Goal: Task Accomplishment & Management: Complete application form

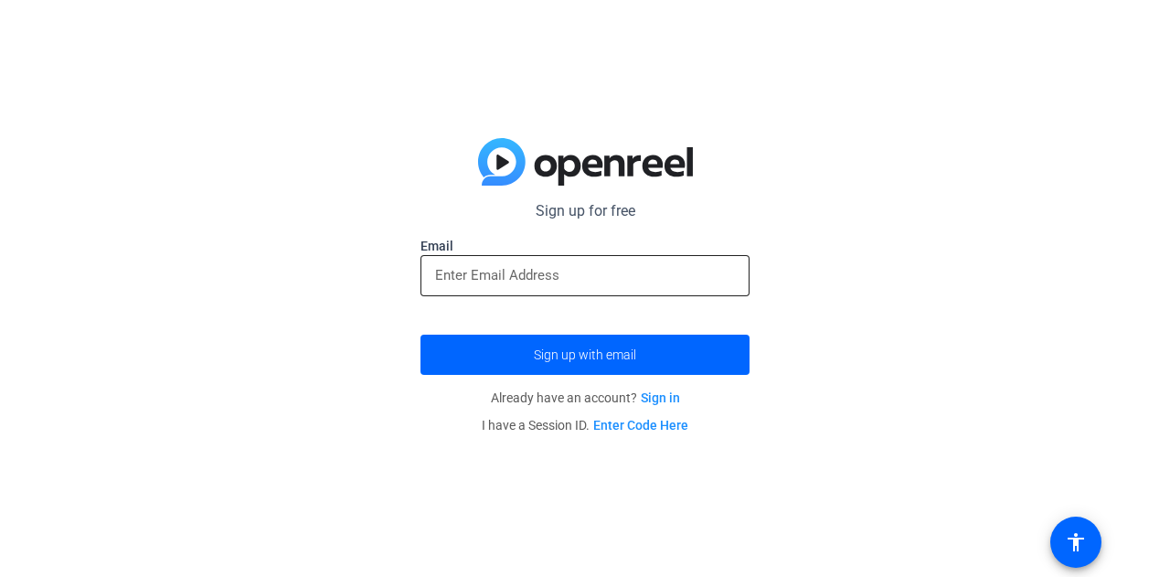
click at [565, 281] on input "email" at bounding box center [585, 275] width 300 height 22
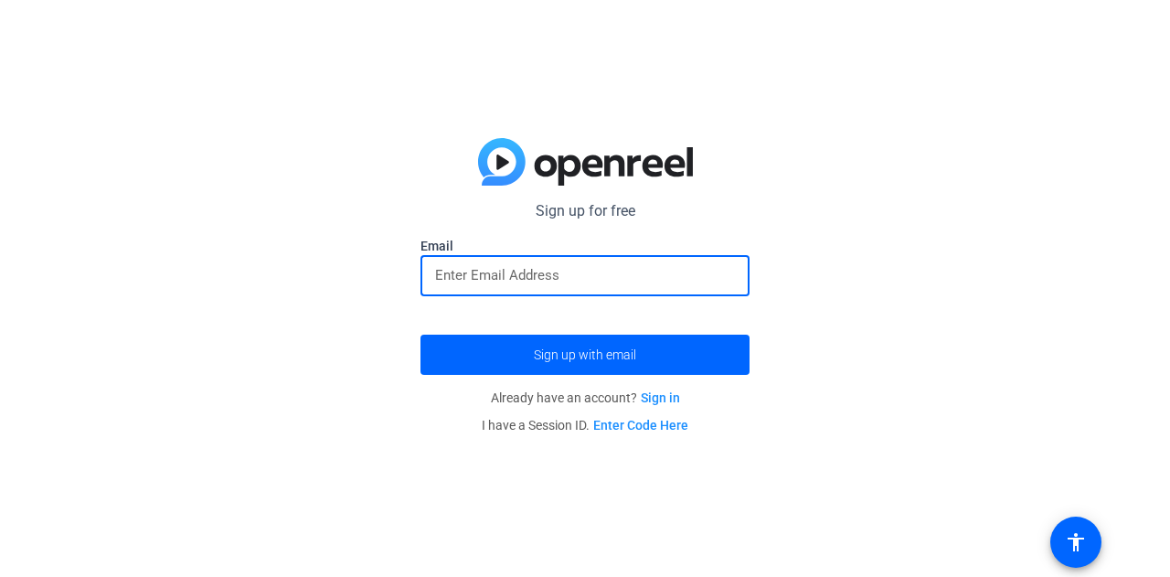
type input "[PERSON_NAME][EMAIL_ADDRESS][PERSON_NAME][DOMAIN_NAME]"
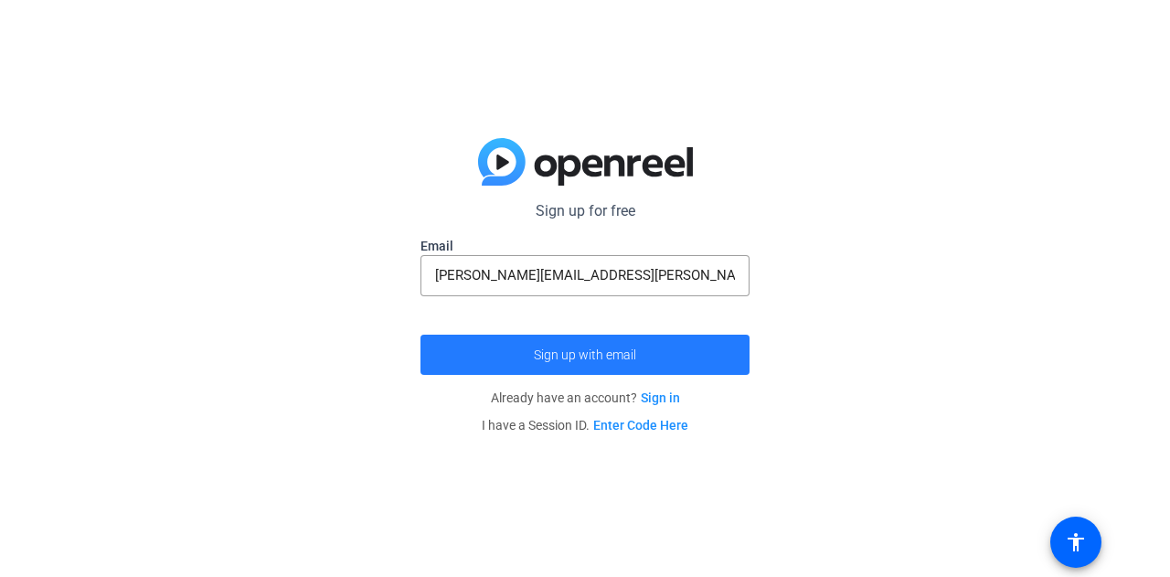
click at [585, 355] on span "Sign up with email" at bounding box center [585, 355] width 102 height 0
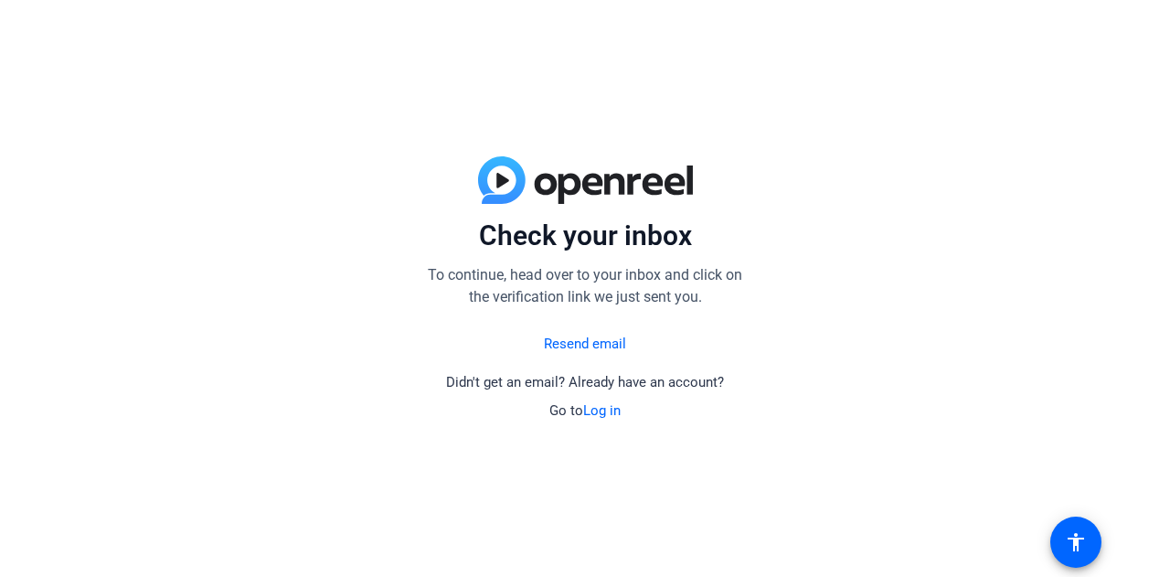
click at [584, 347] on link "Resend email" at bounding box center [585, 344] width 82 height 21
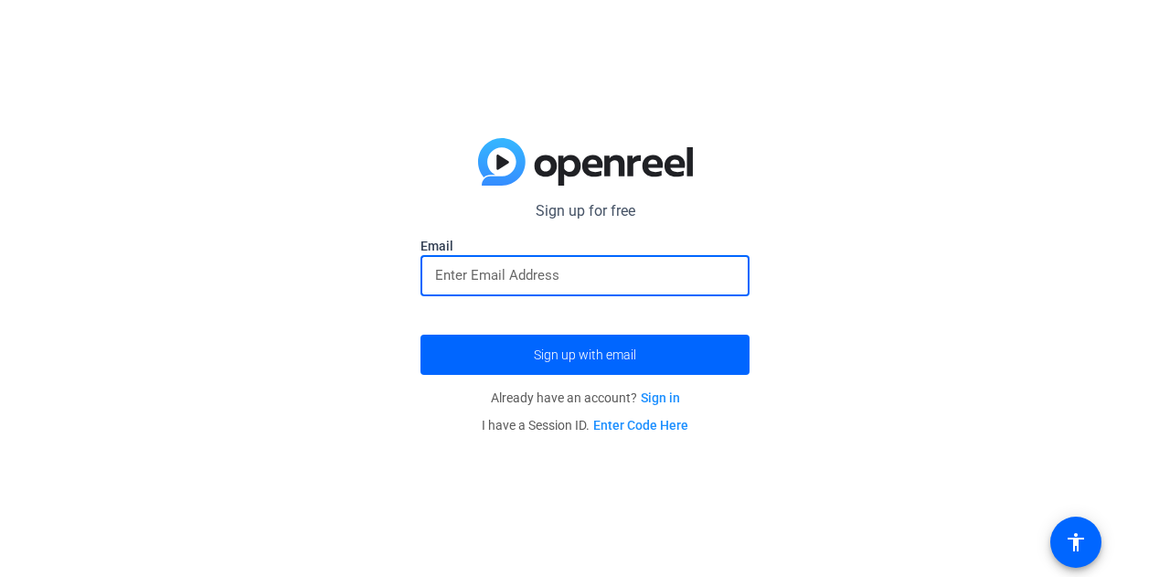
click at [551, 282] on input "email" at bounding box center [585, 275] width 300 height 22
type input "[PERSON_NAME][EMAIL_ADDRESS][PERSON_NAME][DOMAIN_NAME]"
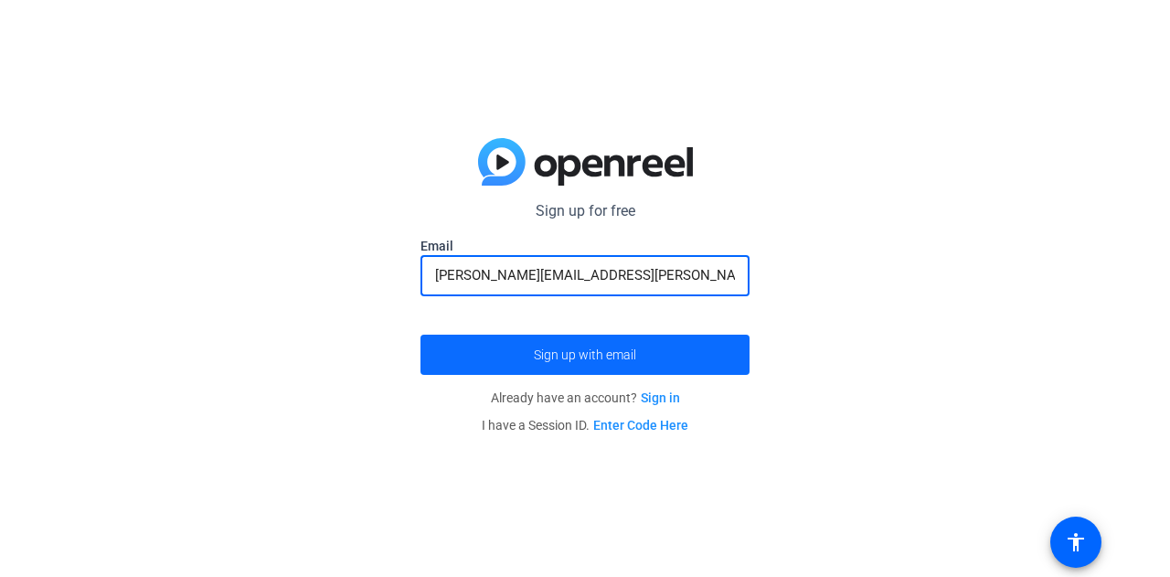
click at [584, 355] on span "Sign up with email" at bounding box center [585, 355] width 102 height 0
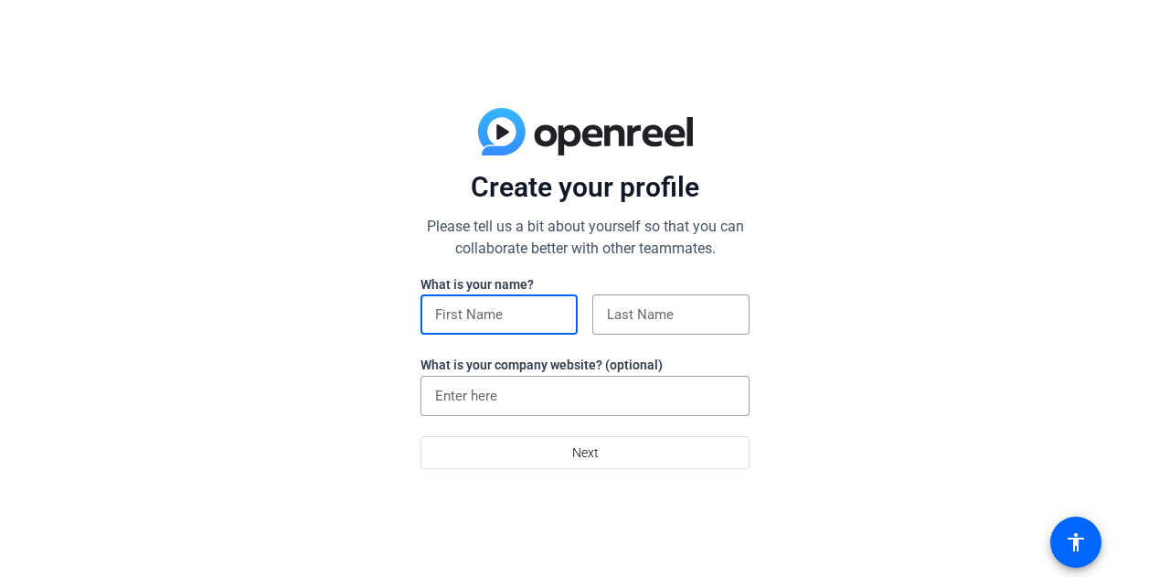
click at [525, 315] on input at bounding box center [499, 314] width 128 height 22
type input "[PERSON_NAME]"
type input "[GEOGRAPHIC_DATA]"
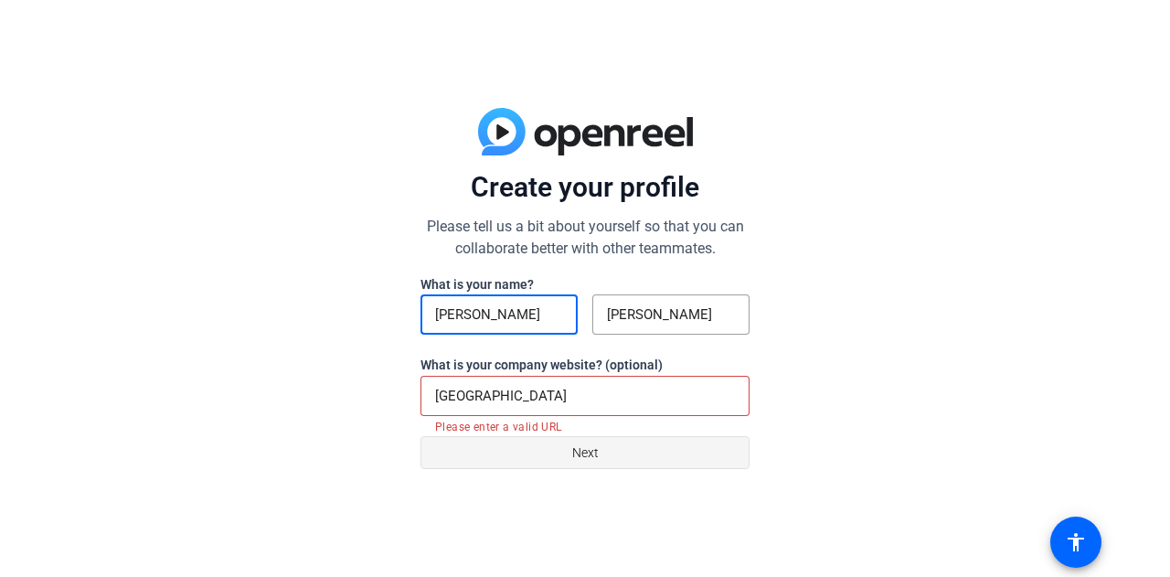
click at [575, 462] on span "Next" at bounding box center [585, 452] width 27 height 35
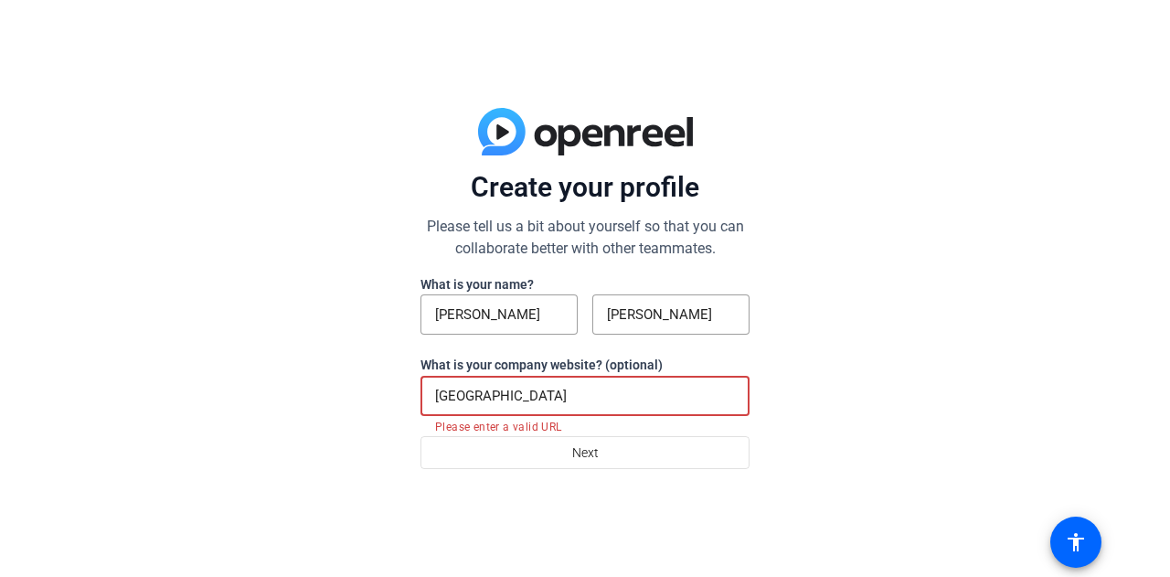
drag, startPoint x: 650, startPoint y: 386, endPoint x: 410, endPoint y: 399, distance: 239.9
click at [410, 399] on div "Create your profile Please tell us a bit about yourself so that you can collabo…" at bounding box center [585, 288] width 1170 height 577
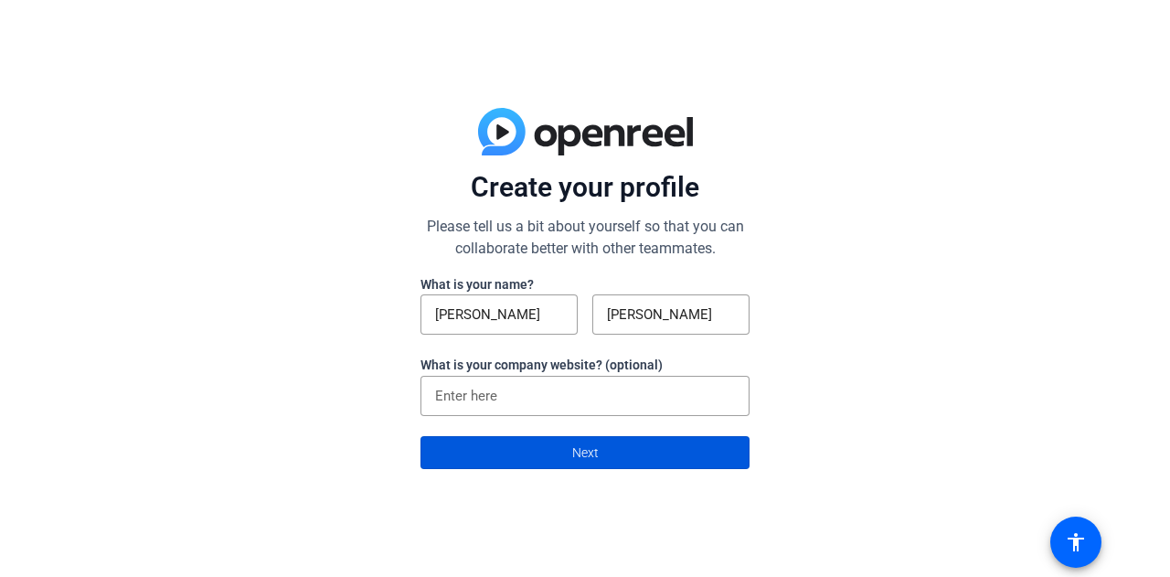
drag, startPoint x: 549, startPoint y: 441, endPoint x: 535, endPoint y: 459, distance: 22.7
click at [535, 459] on span at bounding box center [584, 453] width 327 height 44
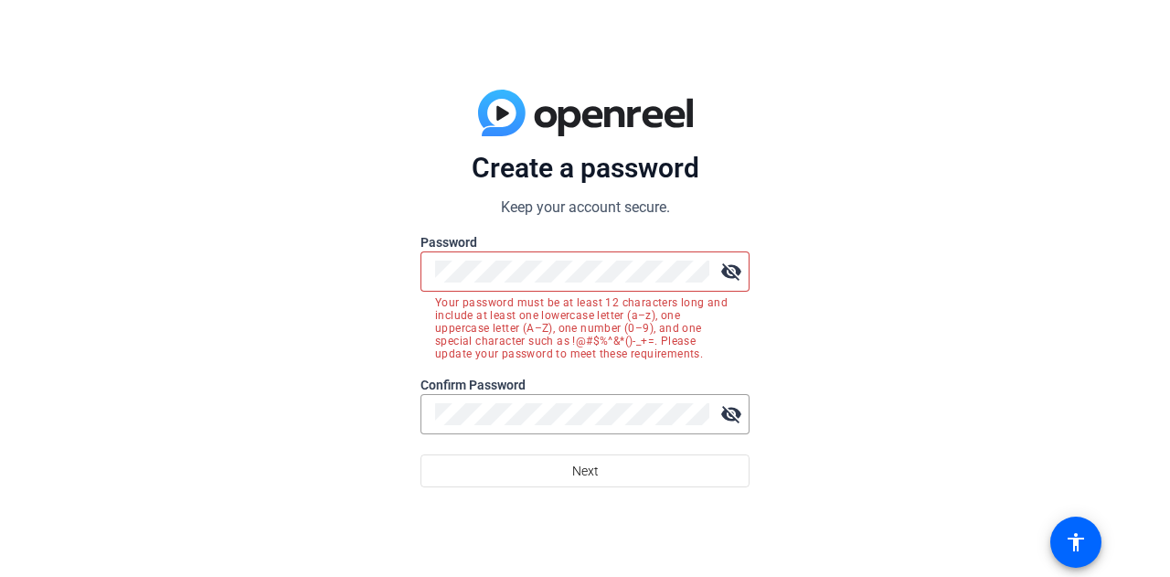
click at [722, 268] on mat-icon "visibility_off" at bounding box center [731, 271] width 37 height 37
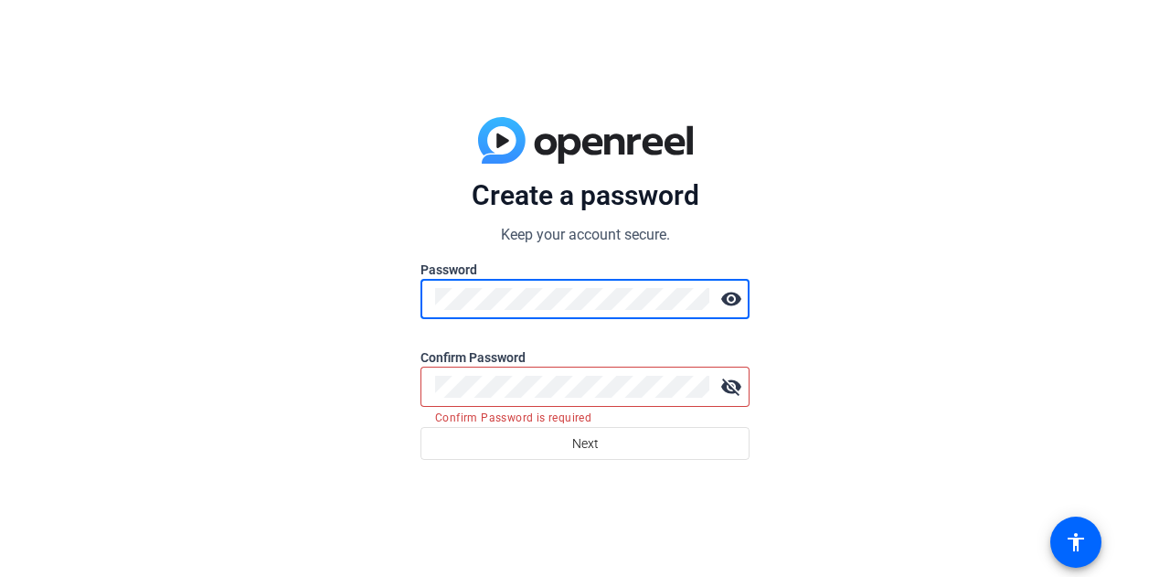
click at [417, 297] on div "Create a password Keep your account secure. Password visibility Confirm Passwor…" at bounding box center [585, 288] width 1170 height 577
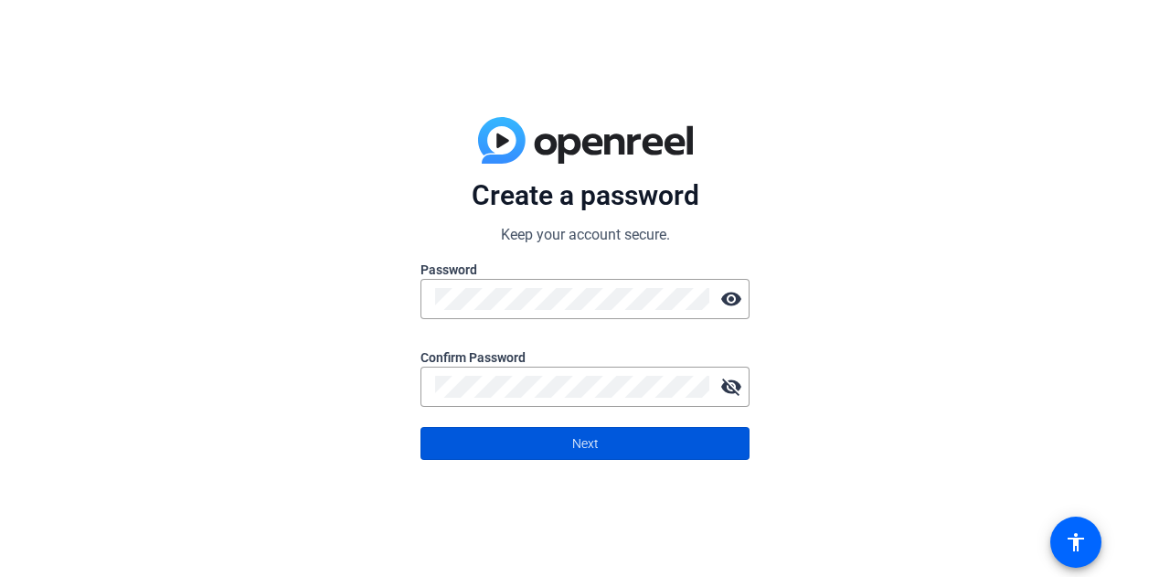
click at [483, 439] on span at bounding box center [584, 443] width 327 height 44
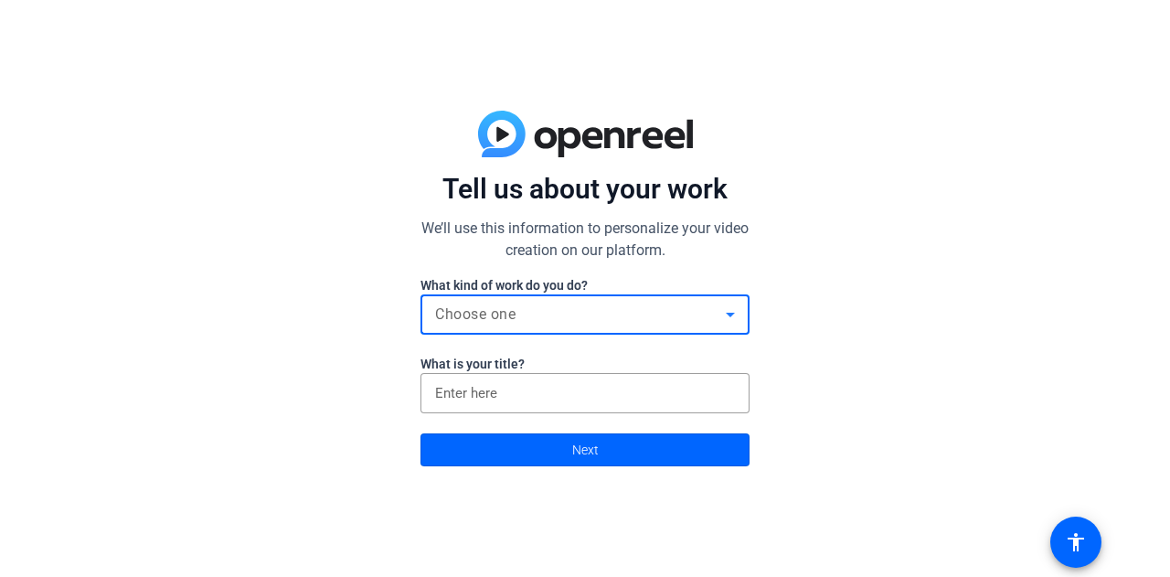
click at [629, 316] on div "Choose one" at bounding box center [580, 314] width 291 height 22
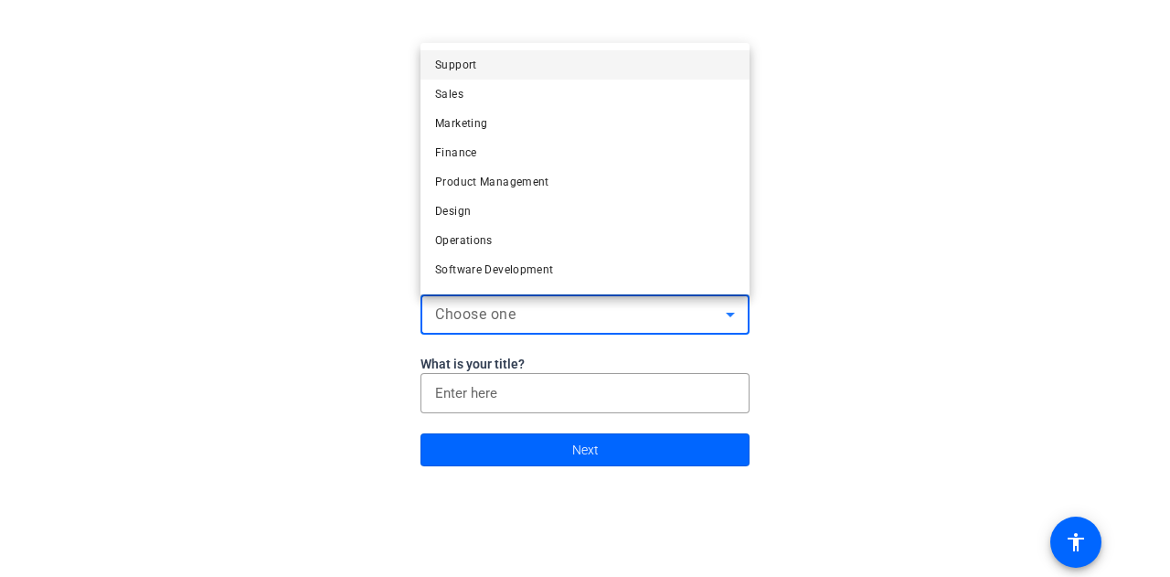
scroll to position [55, 0]
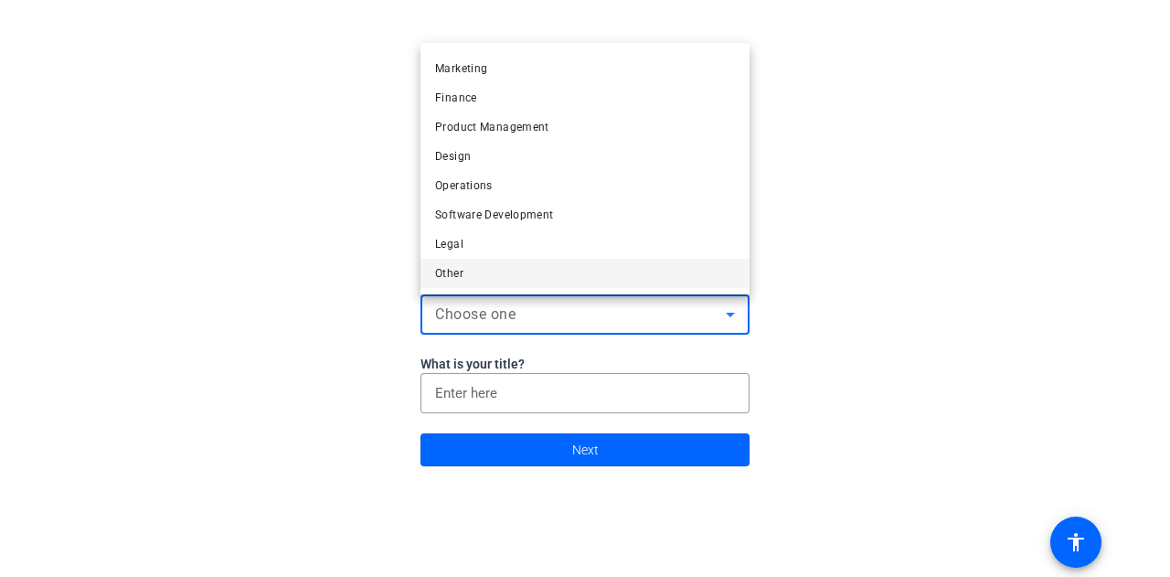
click at [658, 273] on mat-option "Other" at bounding box center [584, 273] width 329 height 29
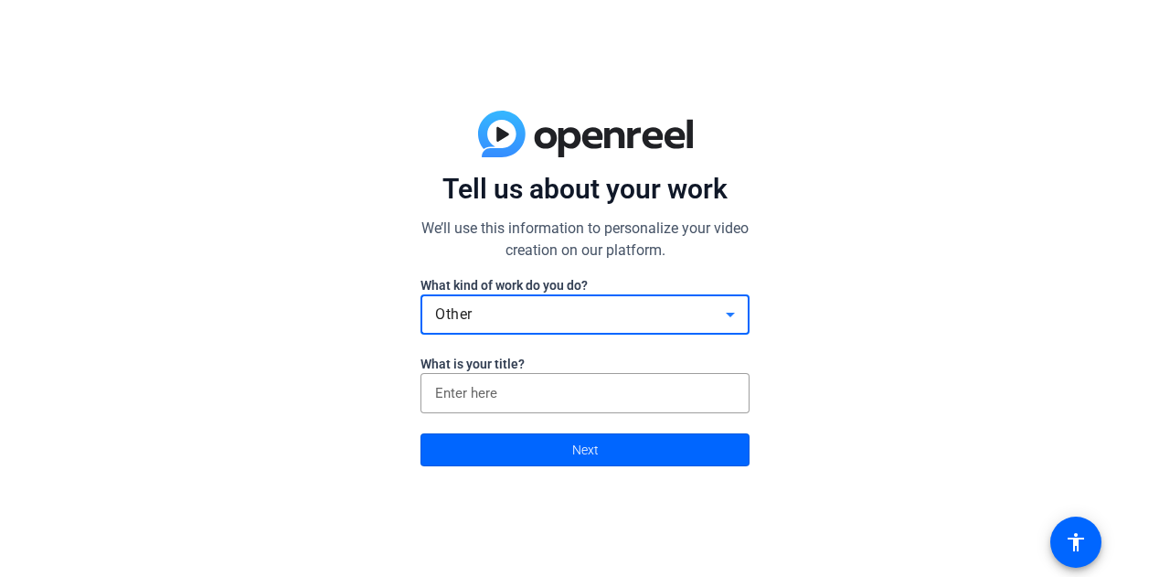
click at [627, 415] on div at bounding box center [584, 423] width 329 height 20
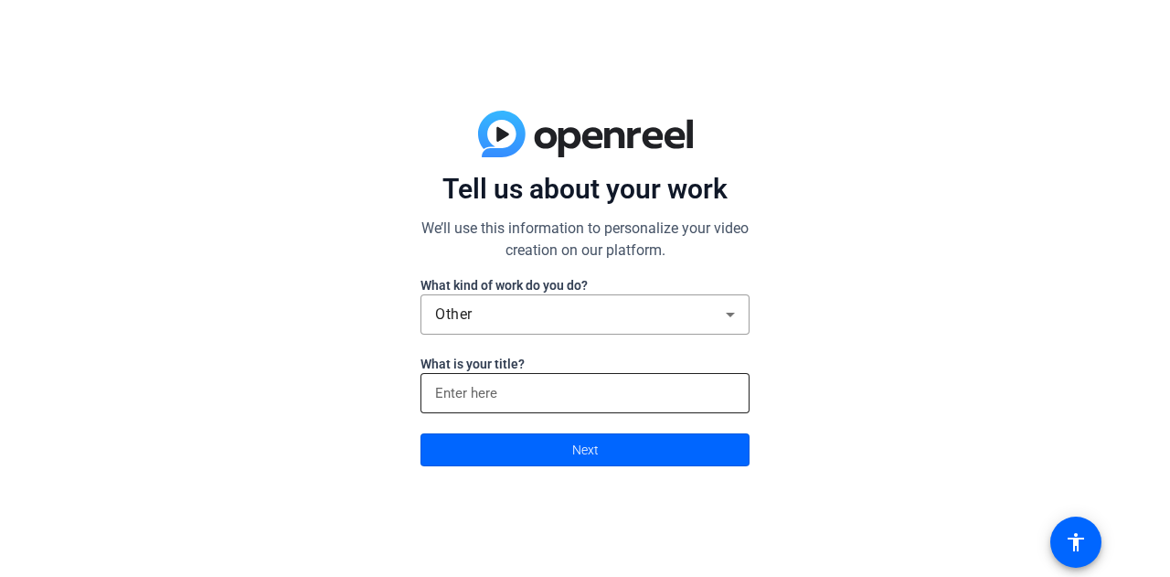
click at [616, 392] on input at bounding box center [585, 393] width 300 height 22
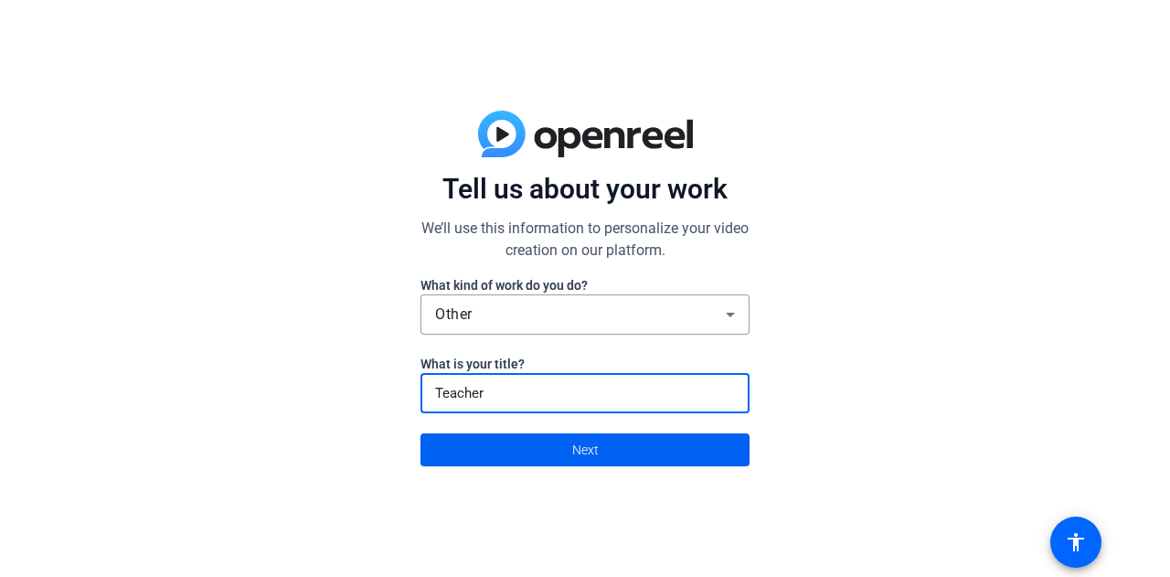
type input "Teacher"
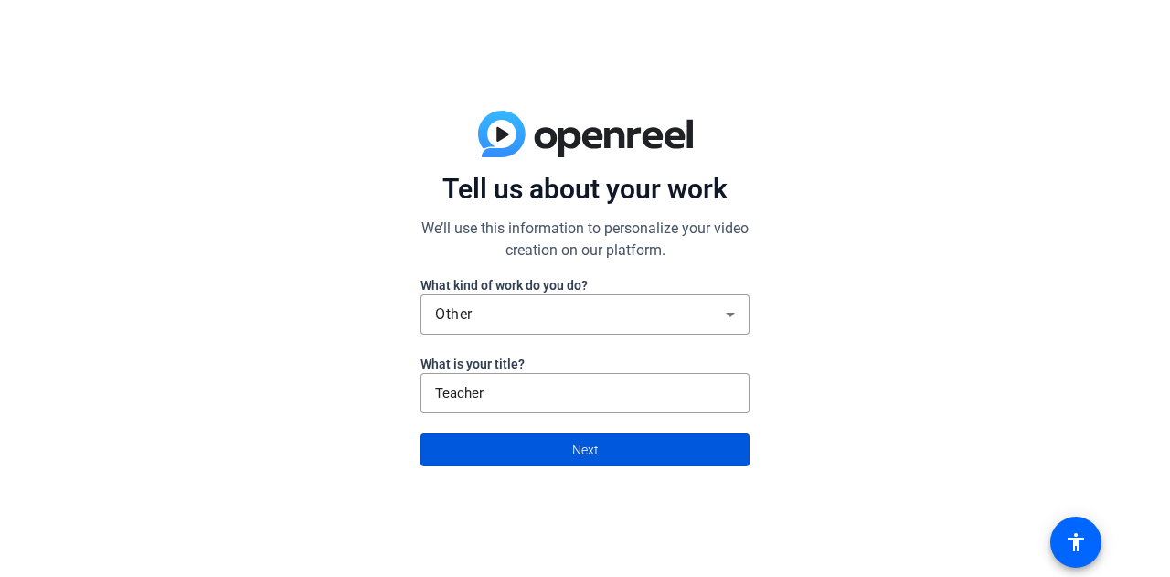
click at [611, 451] on span at bounding box center [584, 450] width 327 height 44
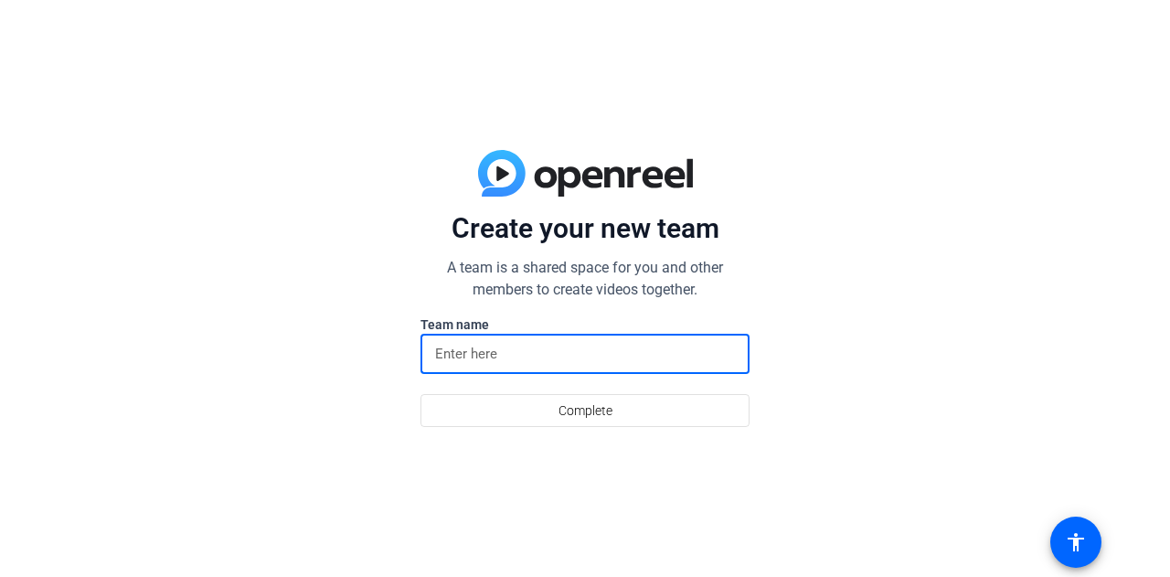
click at [563, 356] on input at bounding box center [585, 354] width 300 height 22
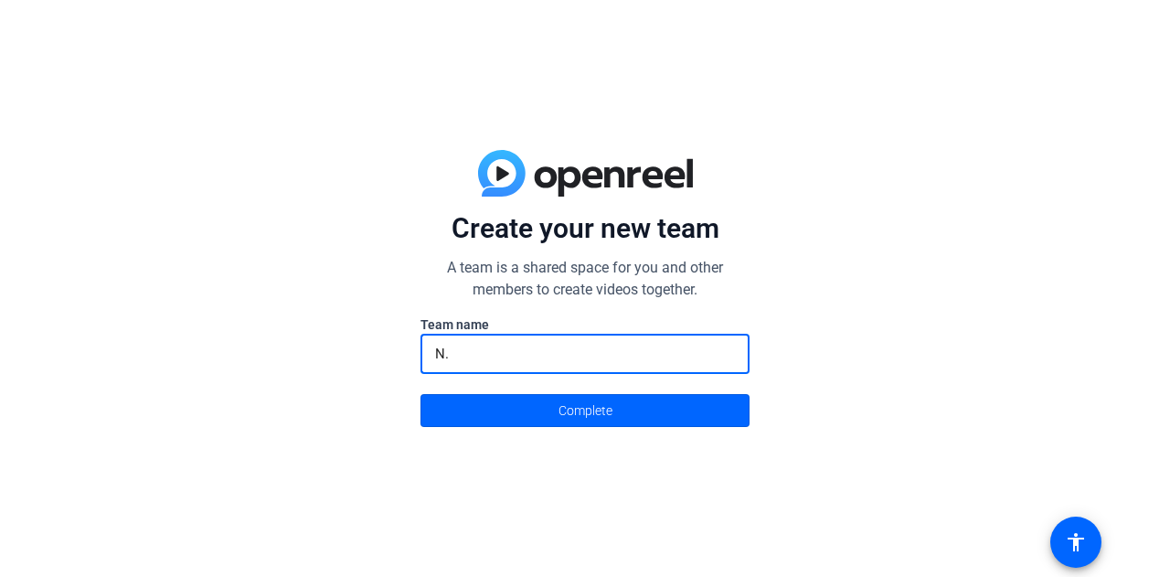
type input "N"
type input "Art"
click at [550, 420] on span at bounding box center [584, 410] width 327 height 44
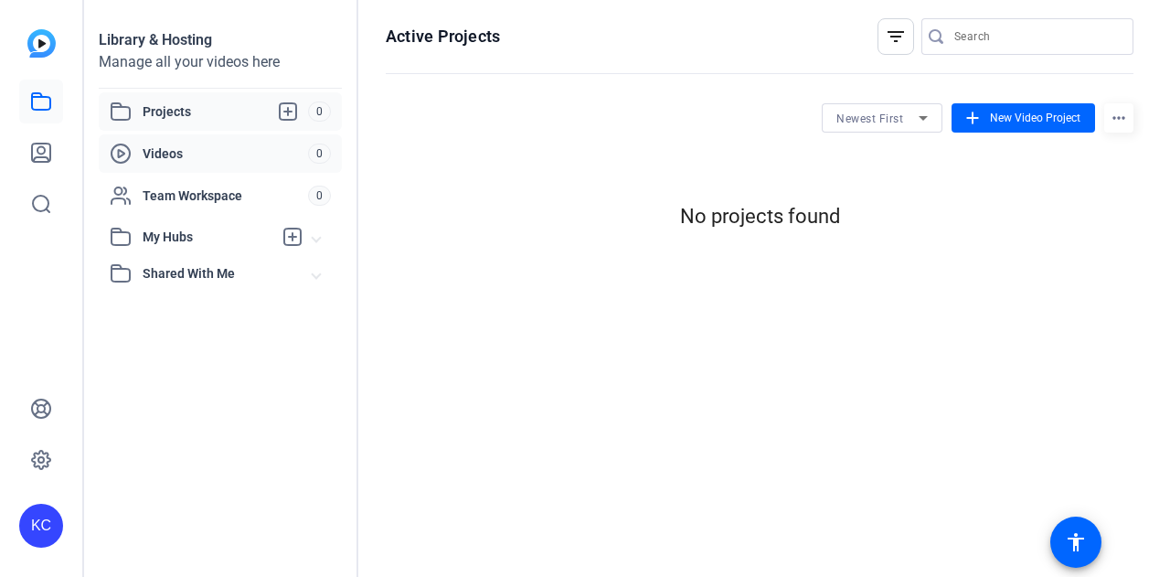
click at [149, 151] on span "Videos" at bounding box center [225, 153] width 165 height 18
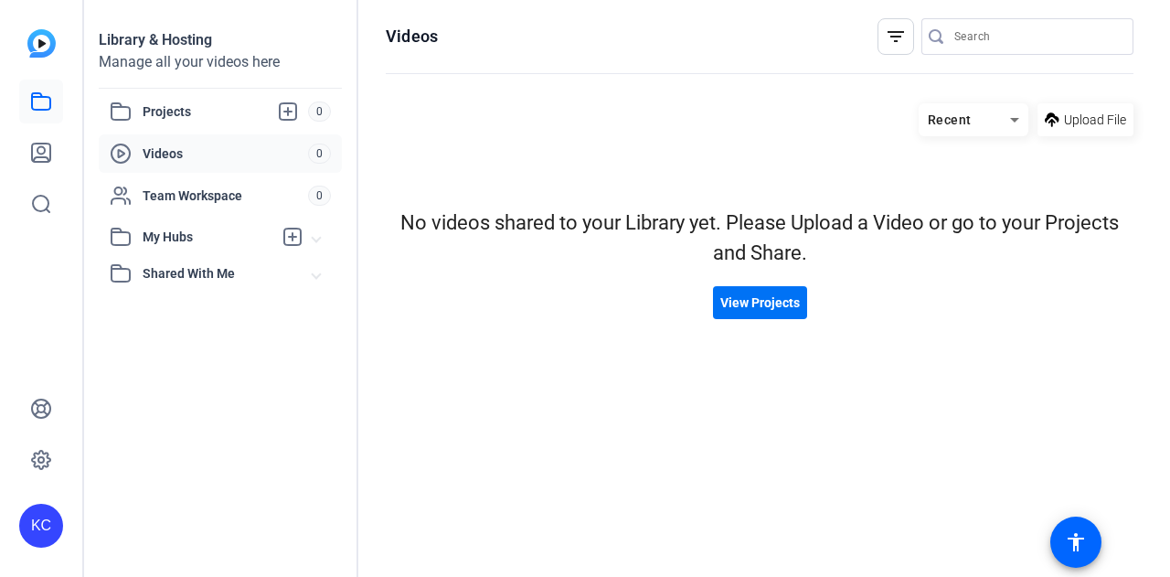
click at [758, 306] on span "View Projects" at bounding box center [760, 302] width 80 height 19
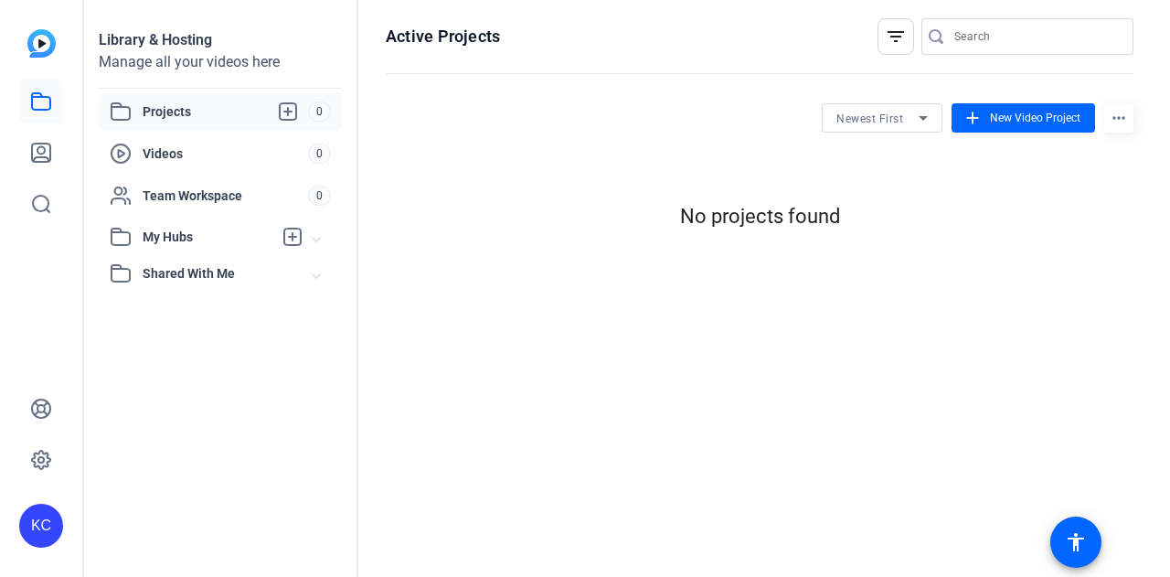
click at [216, 109] on span "Projects" at bounding box center [225, 112] width 165 height 22
click at [1013, 127] on span at bounding box center [1024, 118] width 144 height 44
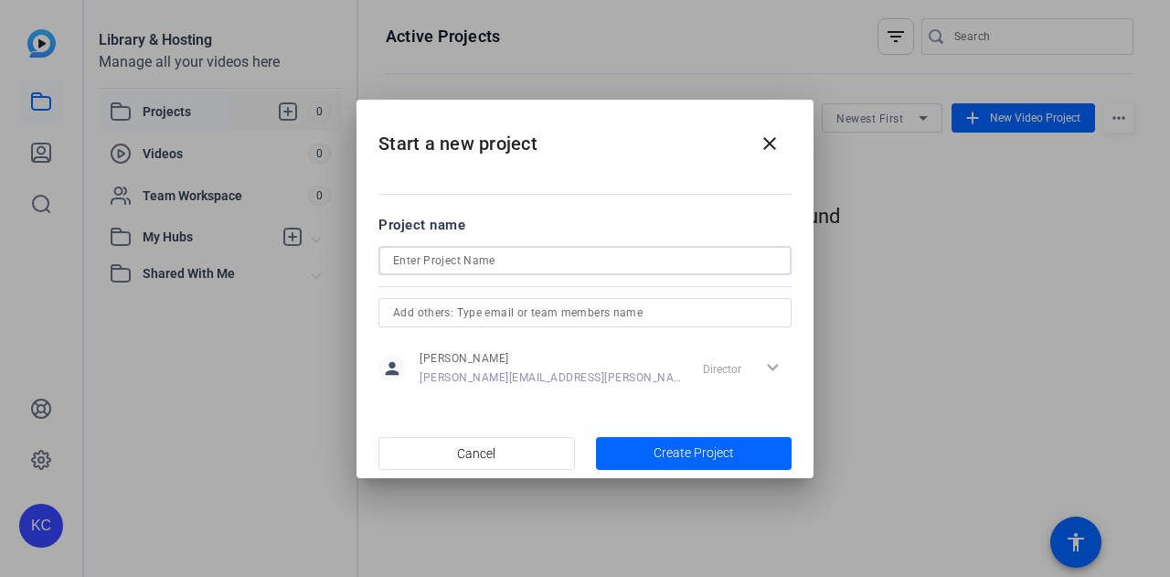
click at [529, 257] on input at bounding box center [585, 261] width 384 height 22
type input "[PERSON_NAME]"
click at [671, 441] on span "button" at bounding box center [694, 453] width 197 height 44
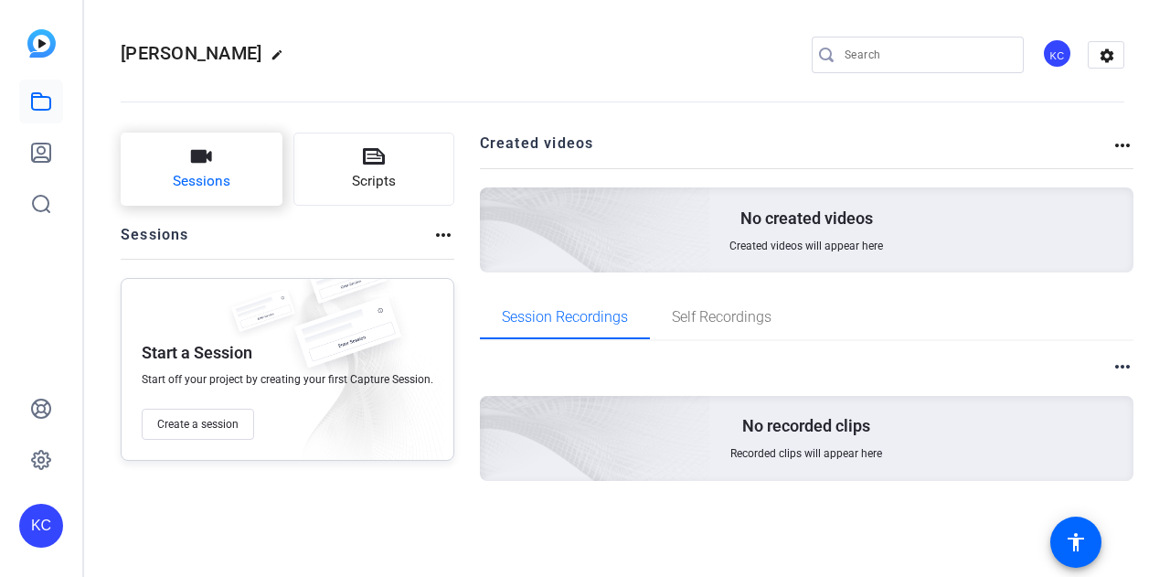
click at [168, 168] on button "Sessions" at bounding box center [202, 169] width 162 height 73
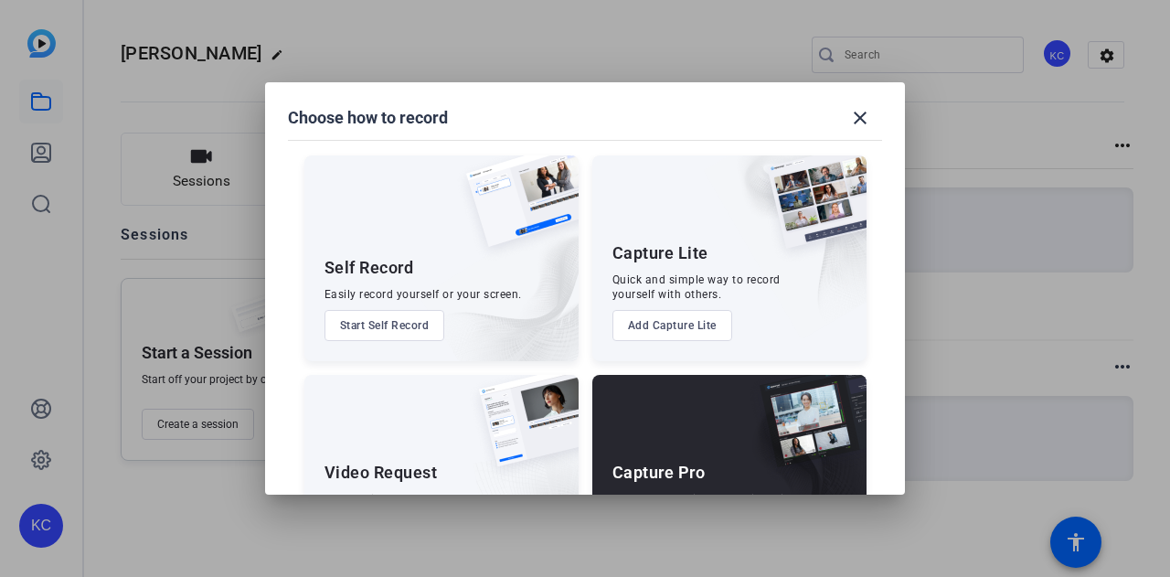
scroll to position [104, 0]
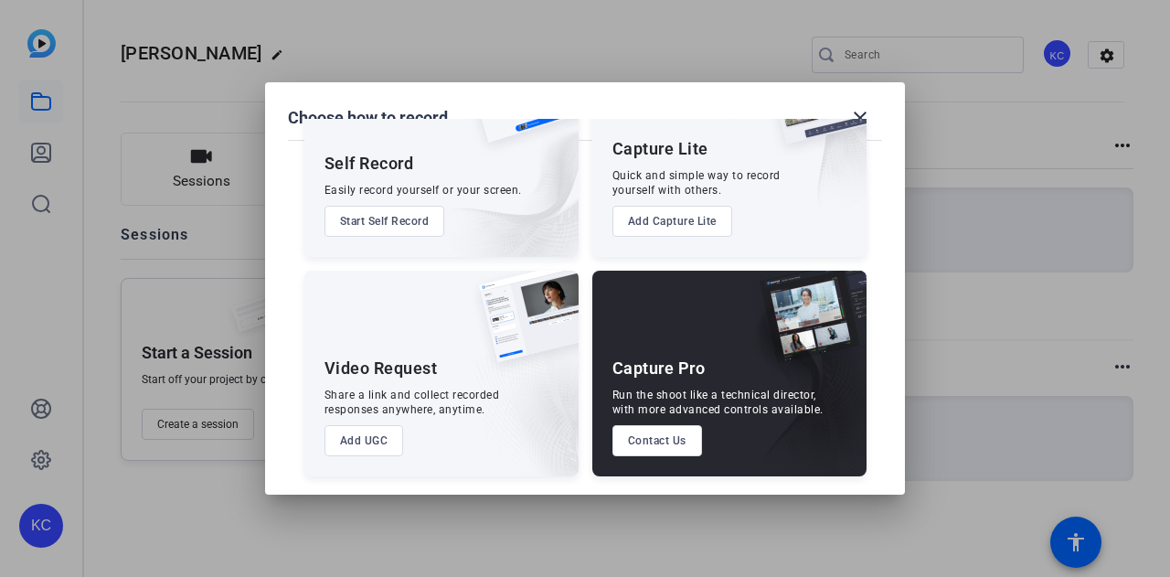
click at [351, 449] on button "Add UGC" at bounding box center [364, 440] width 80 height 31
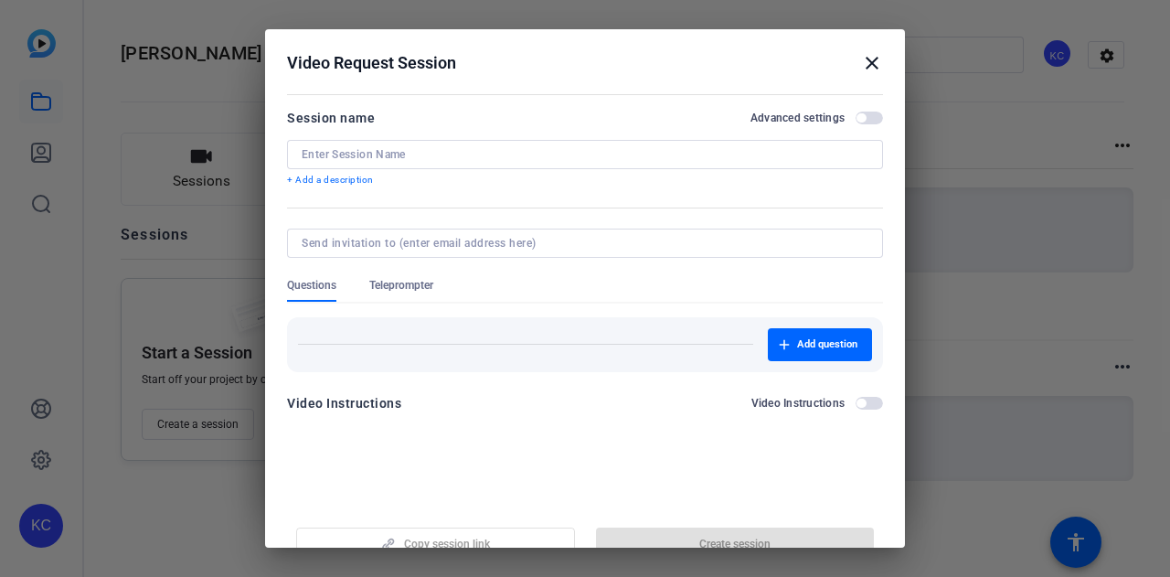
click at [389, 147] on input at bounding box center [585, 154] width 567 height 15
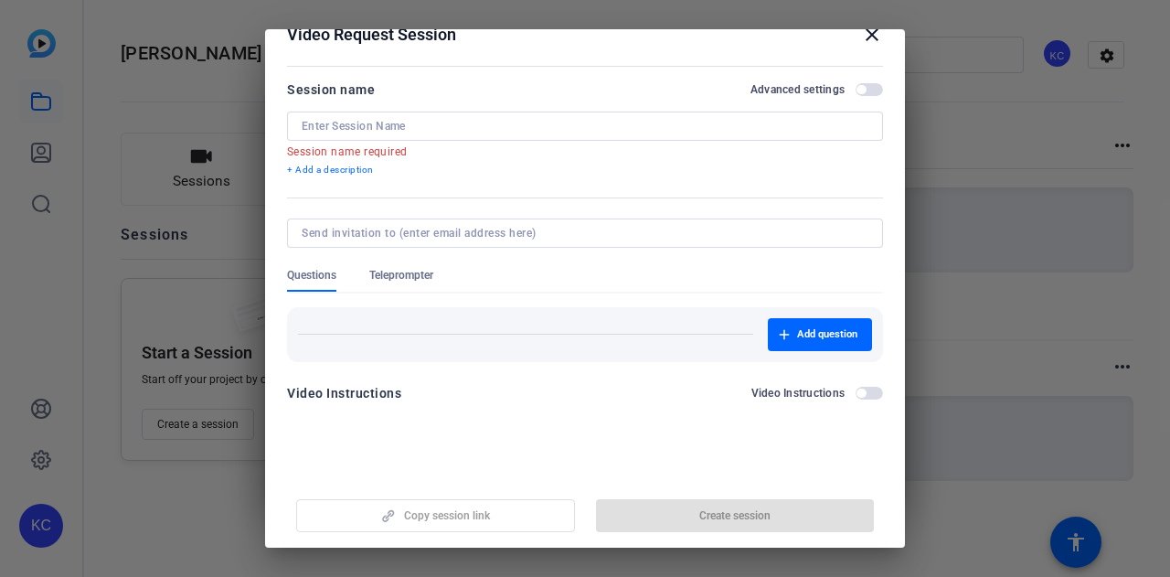
click at [857, 388] on span "button" at bounding box center [869, 393] width 27 height 13
click at [487, 526] on div "Copy session link Create session" at bounding box center [585, 508] width 596 height 47
click at [835, 94] on label "Advanced settings" at bounding box center [802, 89] width 105 height 15
click at [856, 94] on button "Advanced settings" at bounding box center [869, 89] width 27 height 13
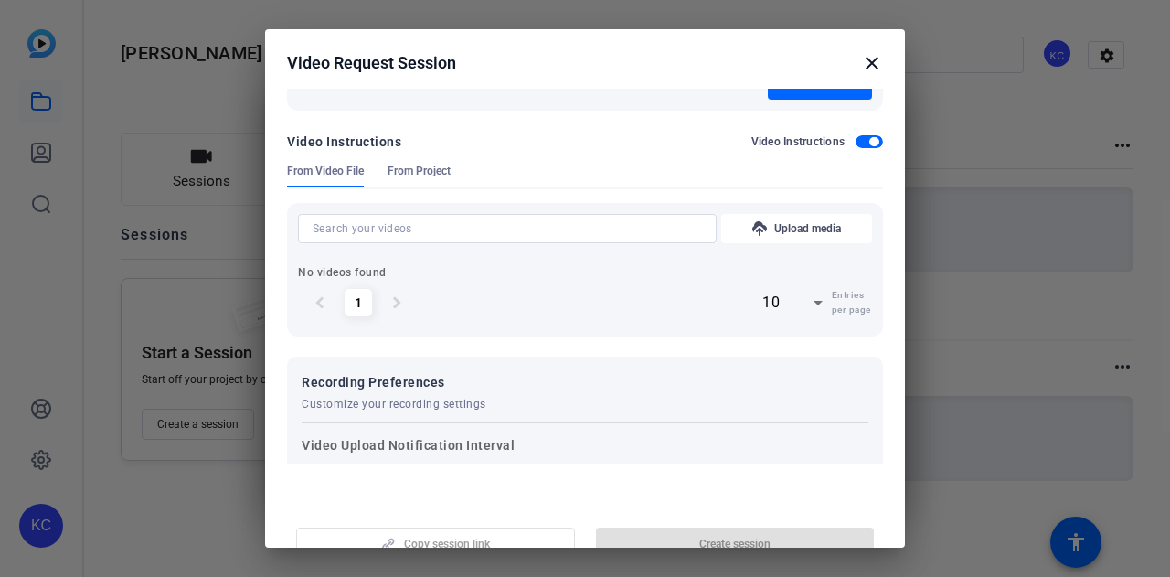
scroll to position [0, 0]
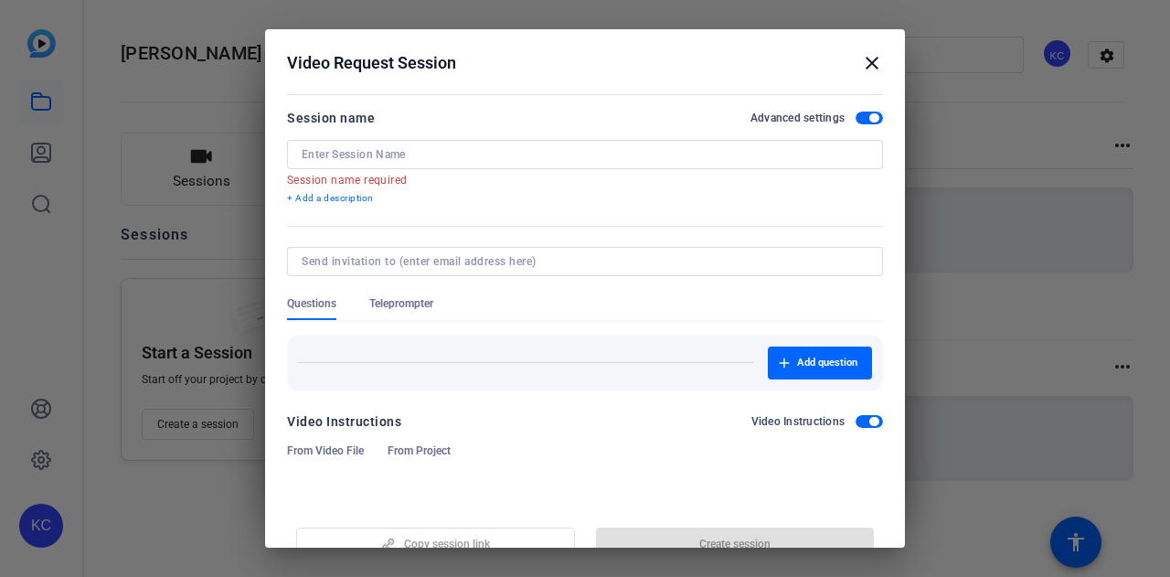
click at [861, 63] on mat-icon "close" at bounding box center [872, 63] width 22 height 22
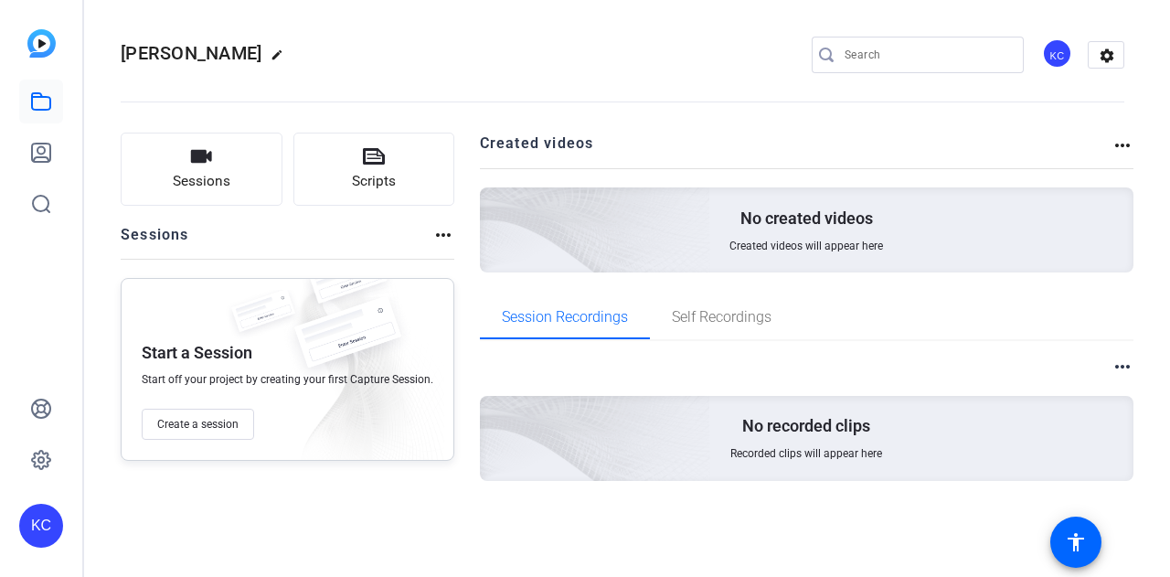
click at [39, 30] on img at bounding box center [41, 43] width 28 height 28
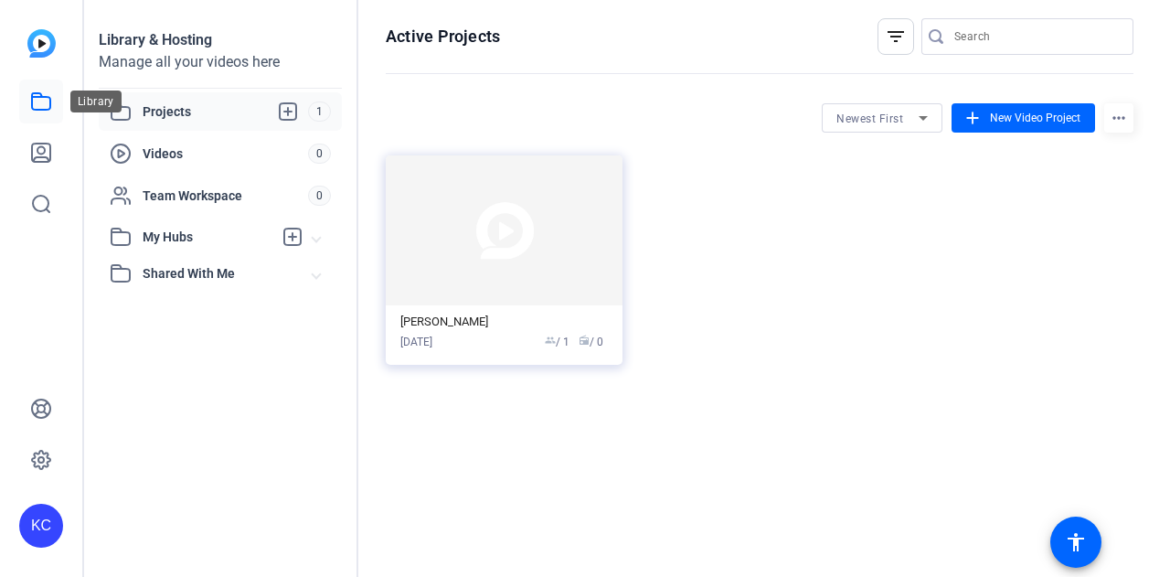
click at [33, 112] on link at bounding box center [41, 102] width 44 height 44
click at [43, 162] on icon at bounding box center [41, 153] width 18 height 18
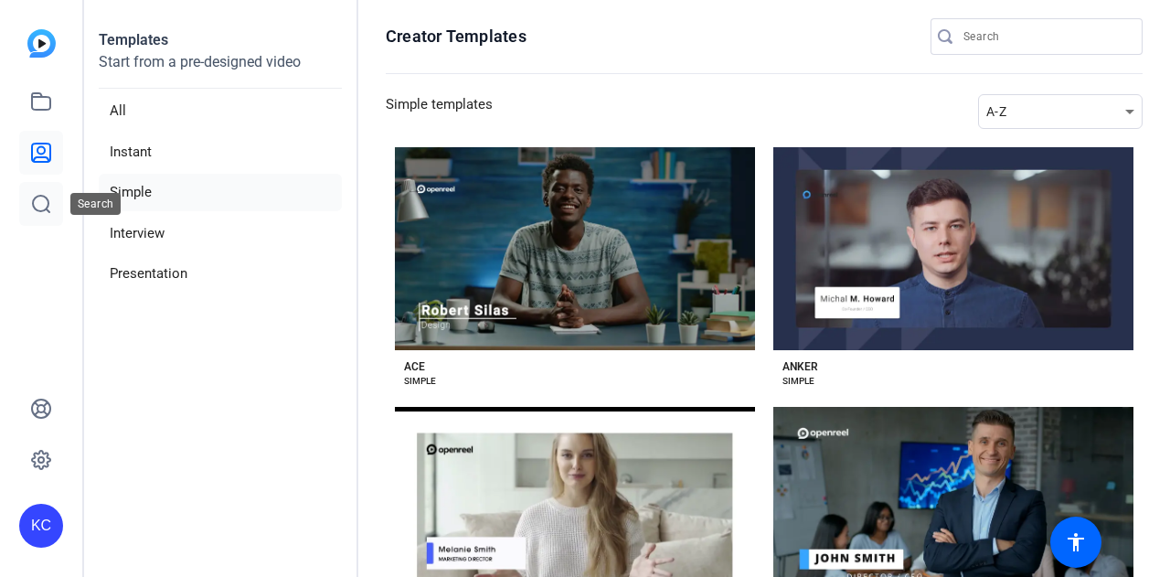
click at [46, 197] on icon at bounding box center [41, 204] width 16 height 16
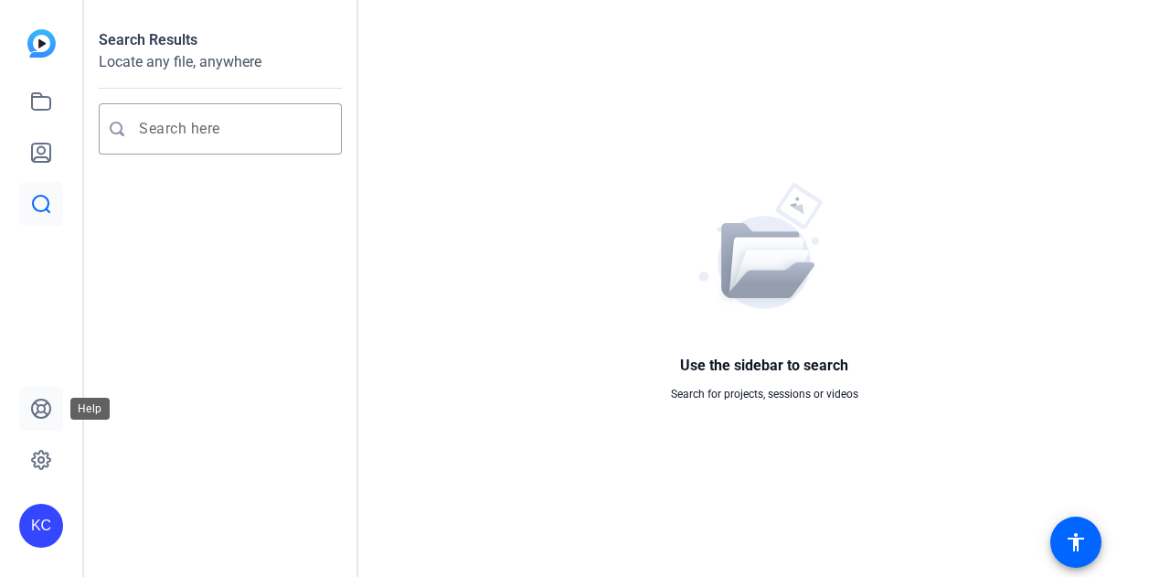
click at [40, 407] on icon at bounding box center [41, 409] width 22 height 22
